Goal: Use online tool/utility: Utilize a website feature to perform a specific function

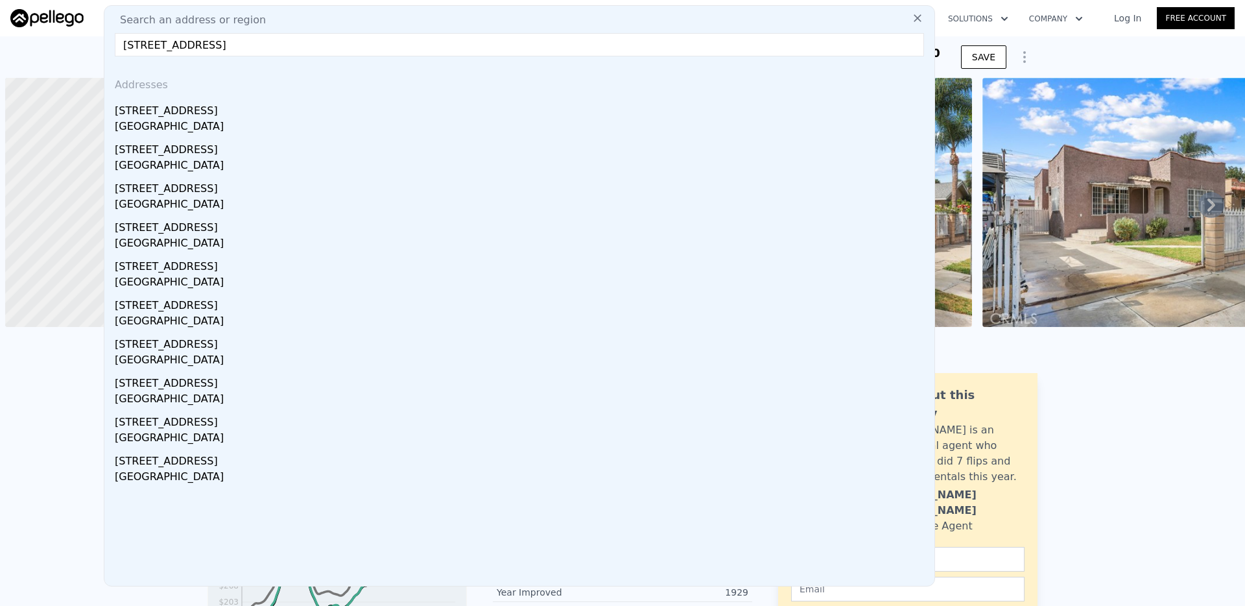
scroll to position [0, 5]
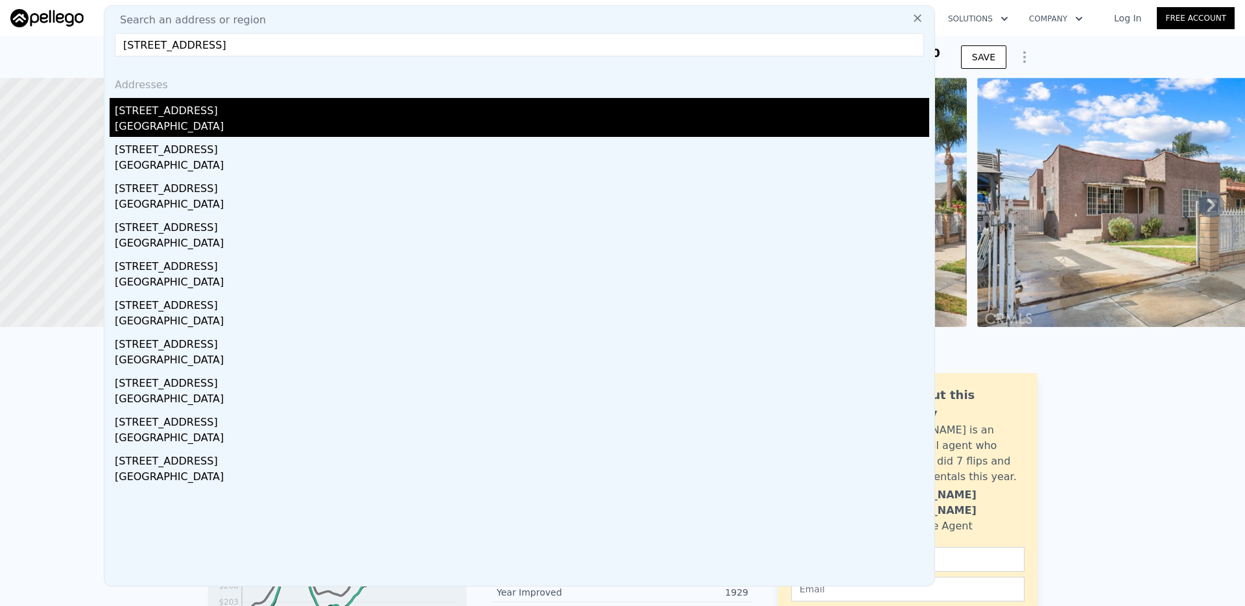
type input "[STREET_ADDRESS]"
click at [260, 124] on div "[GEOGRAPHIC_DATA]" at bounding box center [522, 128] width 814 height 18
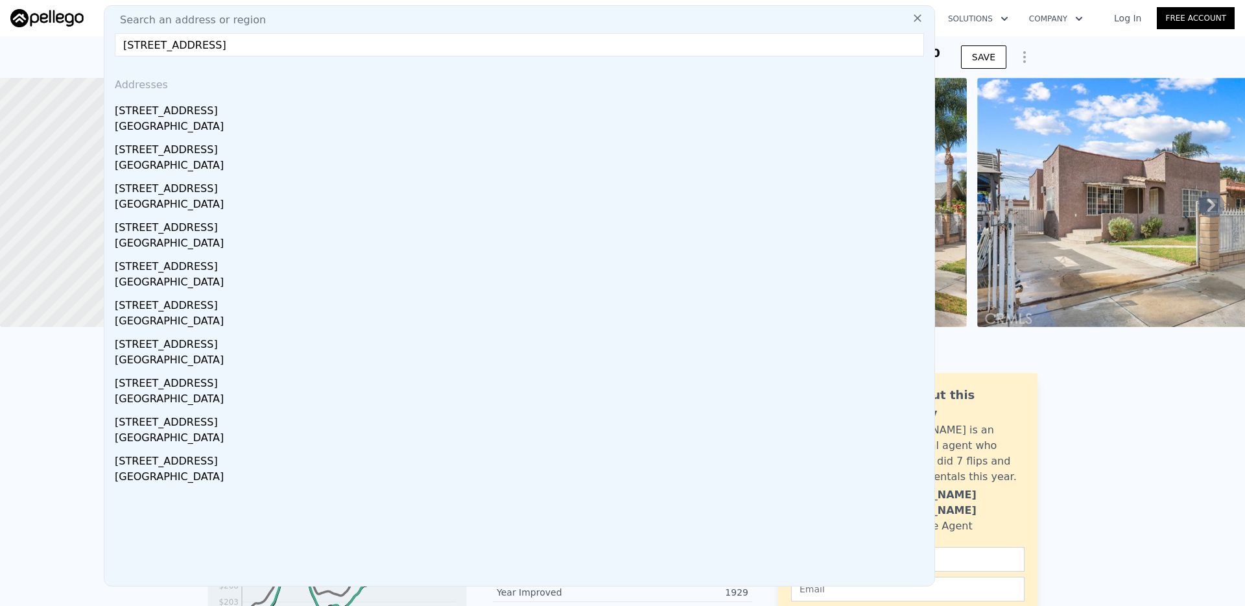
type input "3"
type input "5"
type input "2"
type input "1613"
type input "2331"
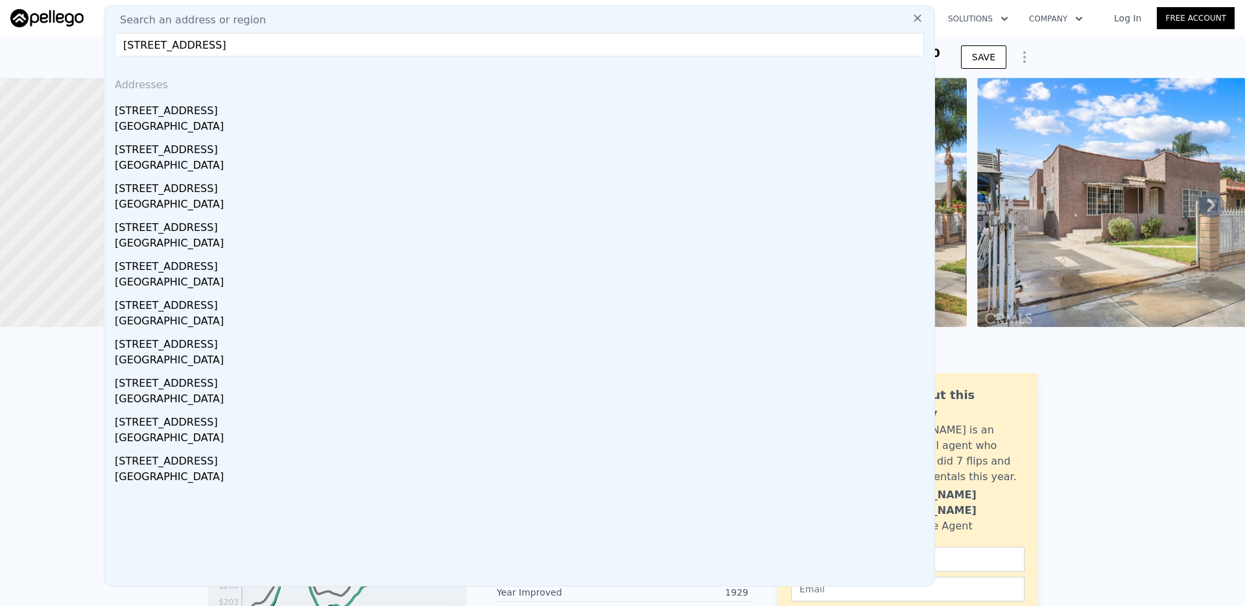
type input "6000"
type input "8280"
type input "$ 1,411,000"
type input "7"
type input "$ 41,328"
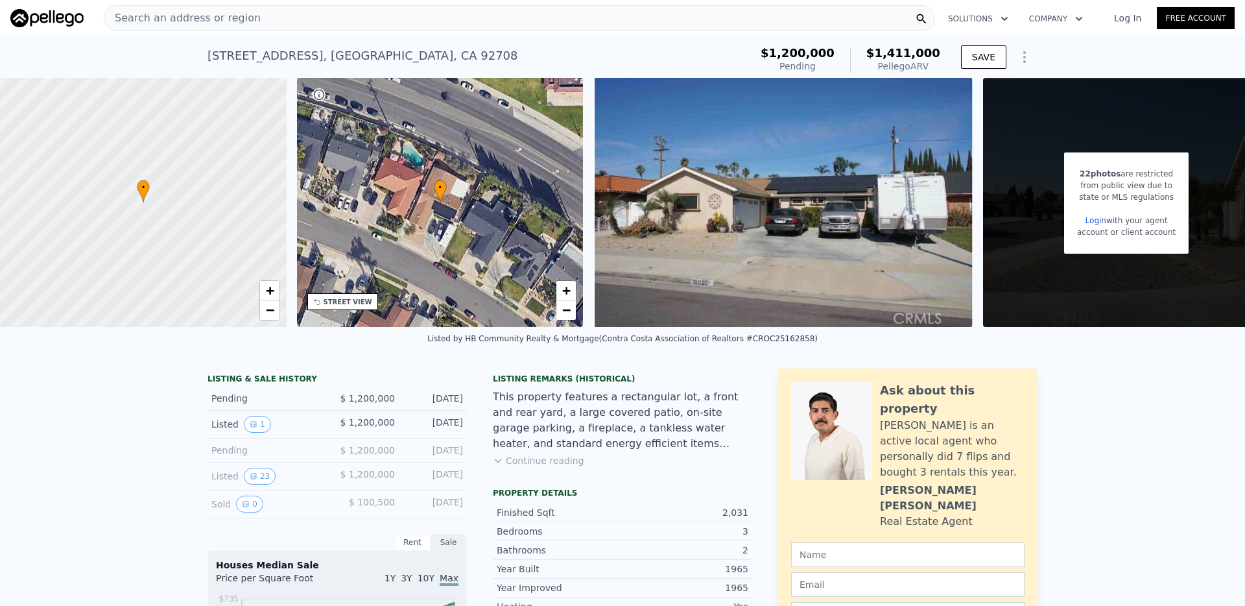
scroll to position [0, 5]
